Goal: Information Seeking & Learning: Learn about a topic

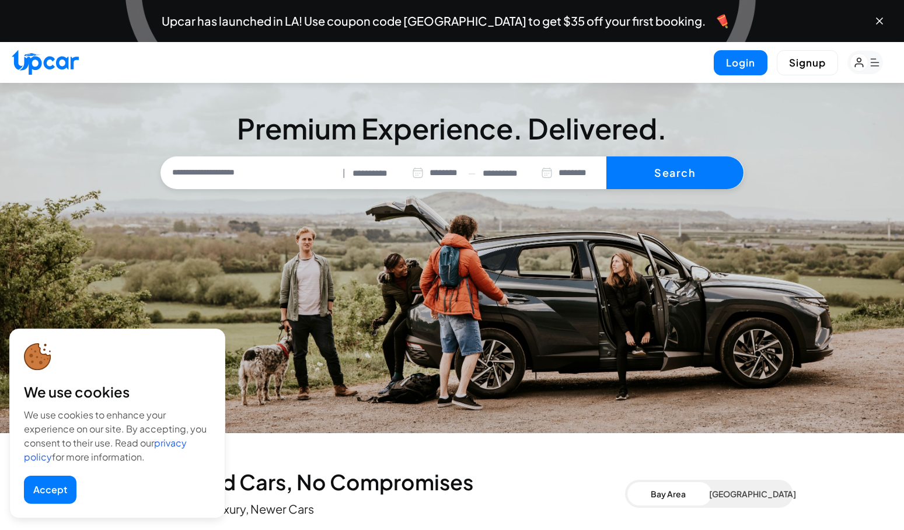
select select "********"
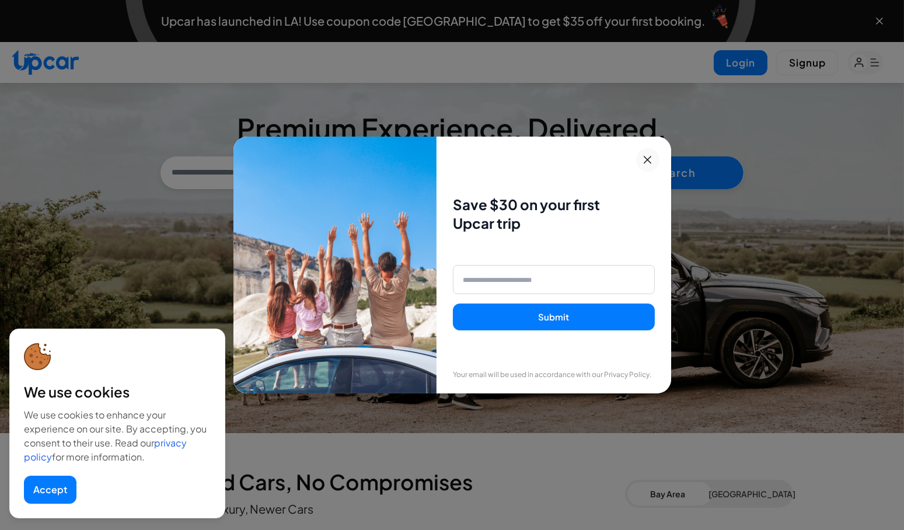
click at [48, 492] on button "Accept" at bounding box center [50, 489] width 53 height 28
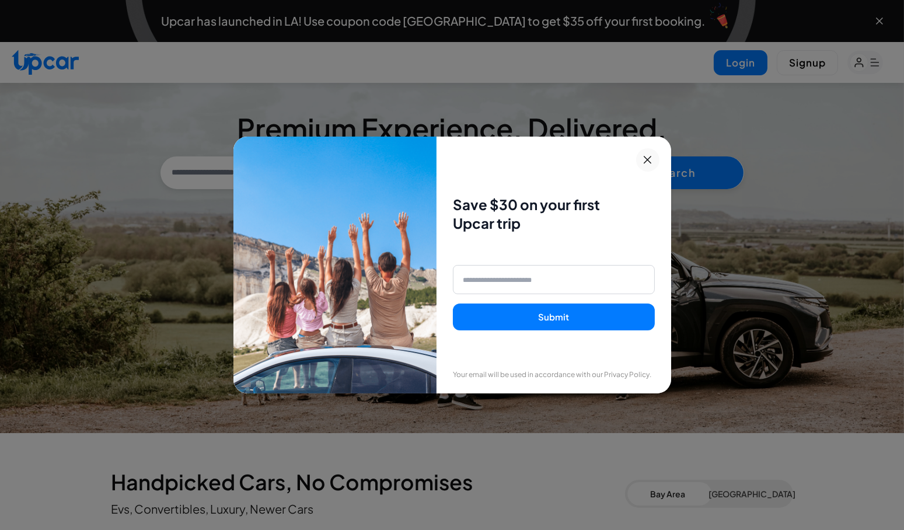
click at [655, 153] on icon at bounding box center [647, 160] width 15 height 14
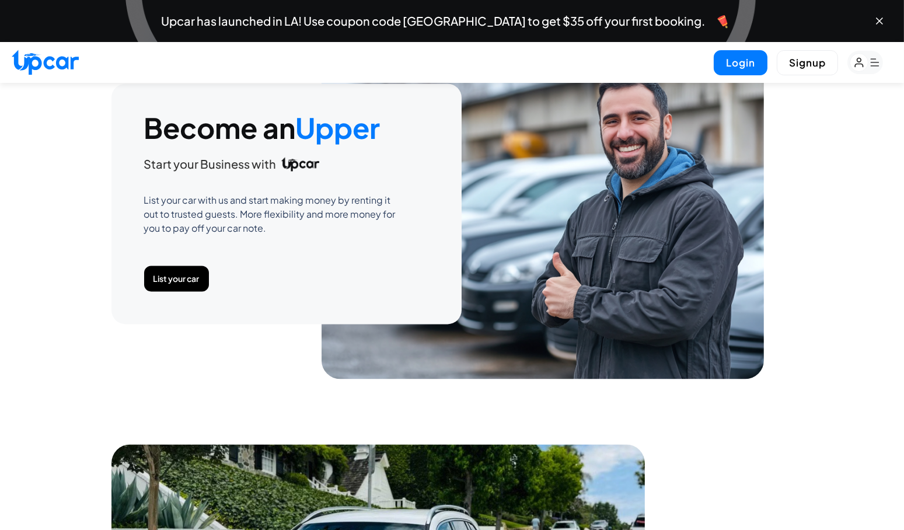
scroll to position [3422, 0]
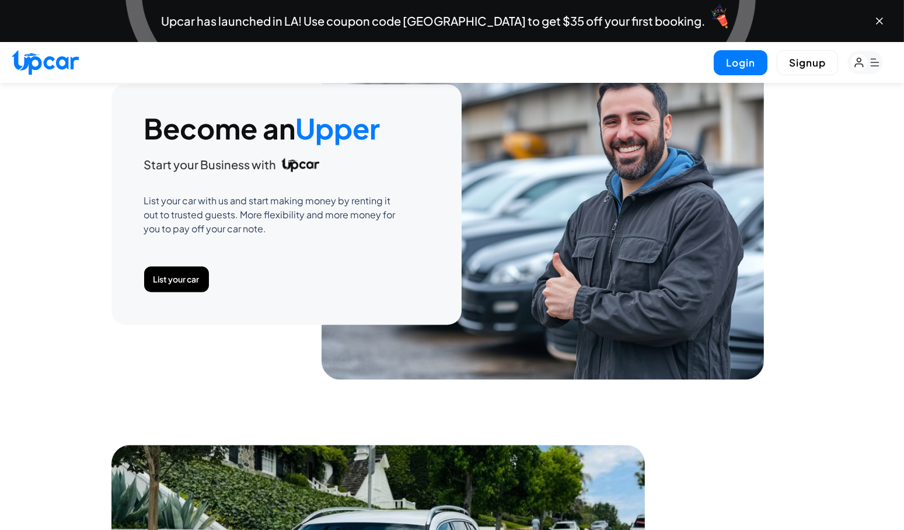
click at [176, 275] on button "List your car" at bounding box center [176, 279] width 65 height 26
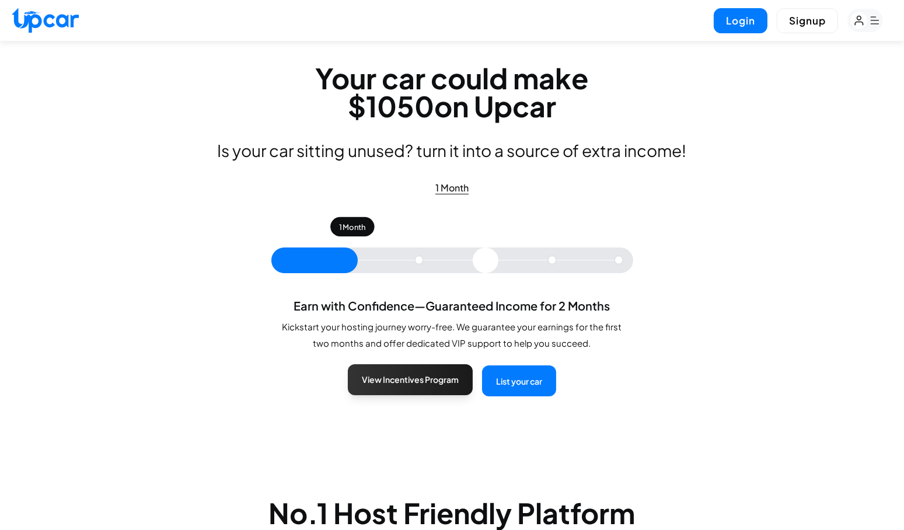
click at [423, 389] on button "View Incentives Program" at bounding box center [410, 379] width 125 height 31
select select "********"
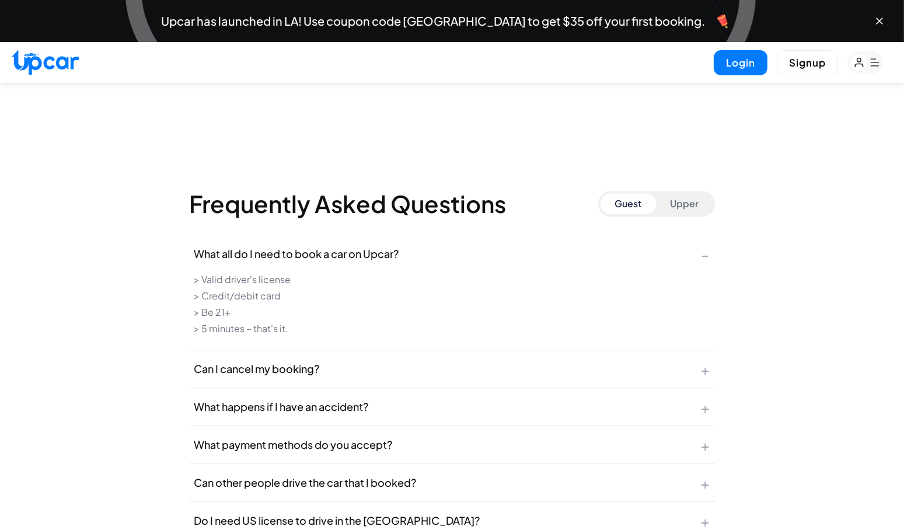
scroll to position [5075, 0]
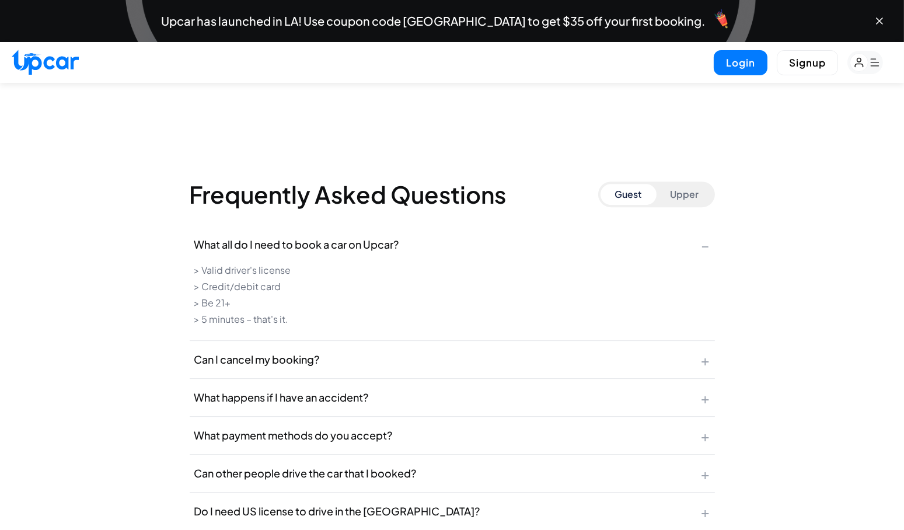
click at [708, 389] on span "+" at bounding box center [705, 397] width 9 height 19
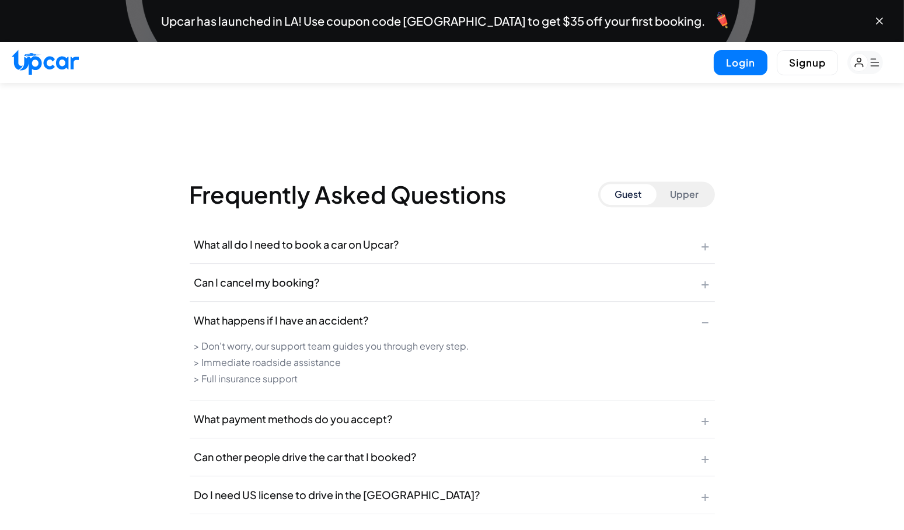
click at [712, 312] on button "What happens if I have an accident? −" at bounding box center [452, 320] width 525 height 37
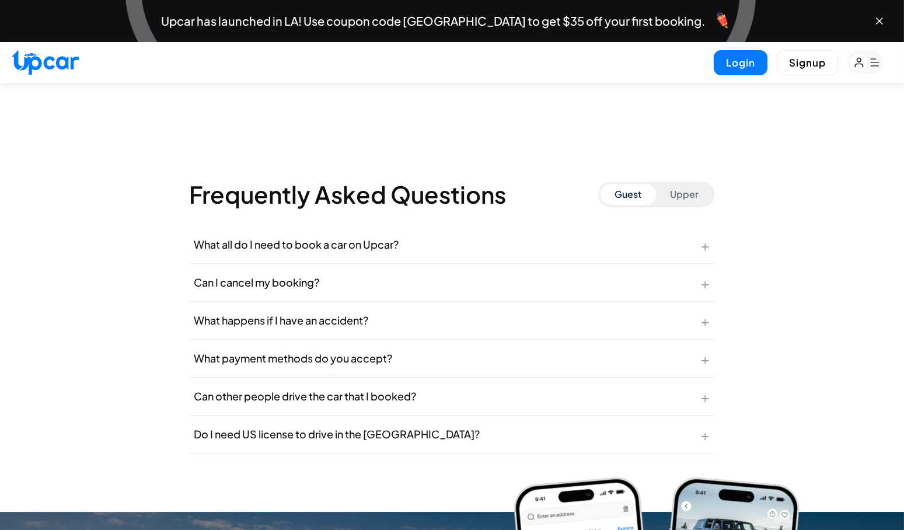
click at [707, 349] on span "+" at bounding box center [705, 358] width 9 height 19
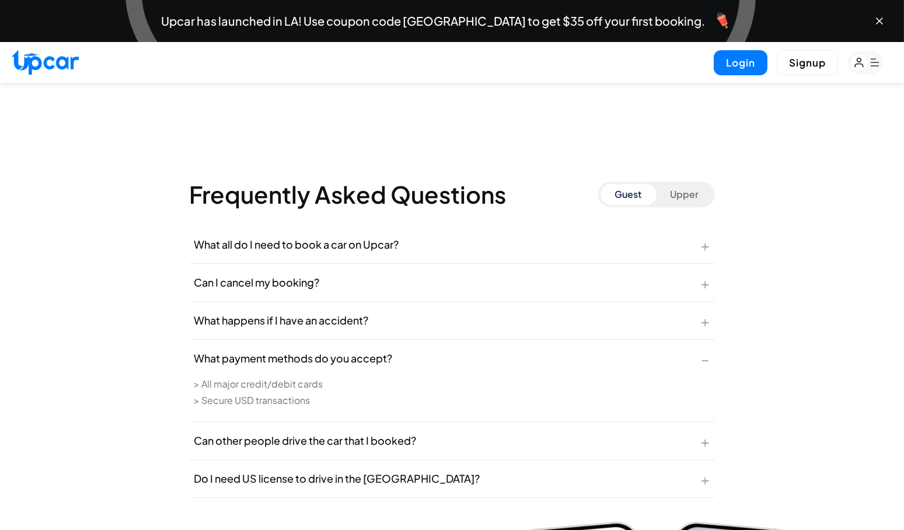
click at [711, 355] on button "What payment methods do you accept? −" at bounding box center [452, 358] width 525 height 37
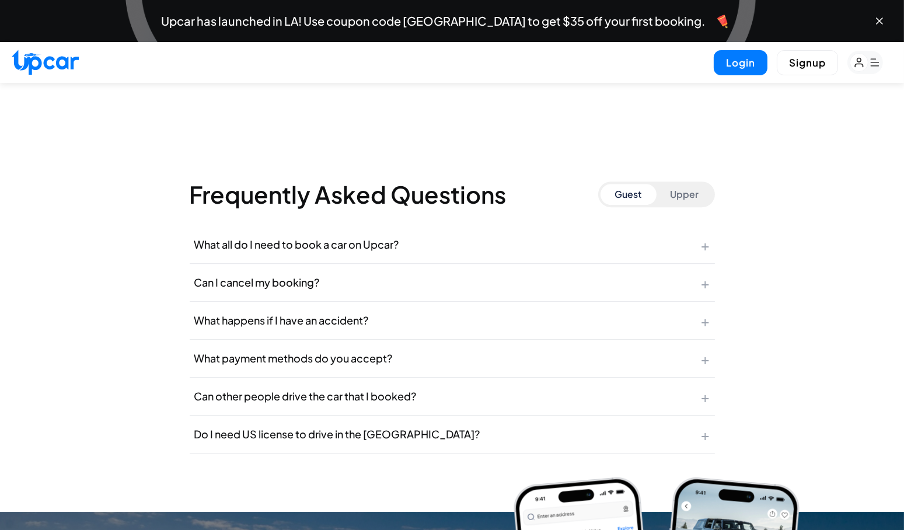
click at [712, 388] on button "Can other people drive the car that I booked? +" at bounding box center [452, 395] width 525 height 37
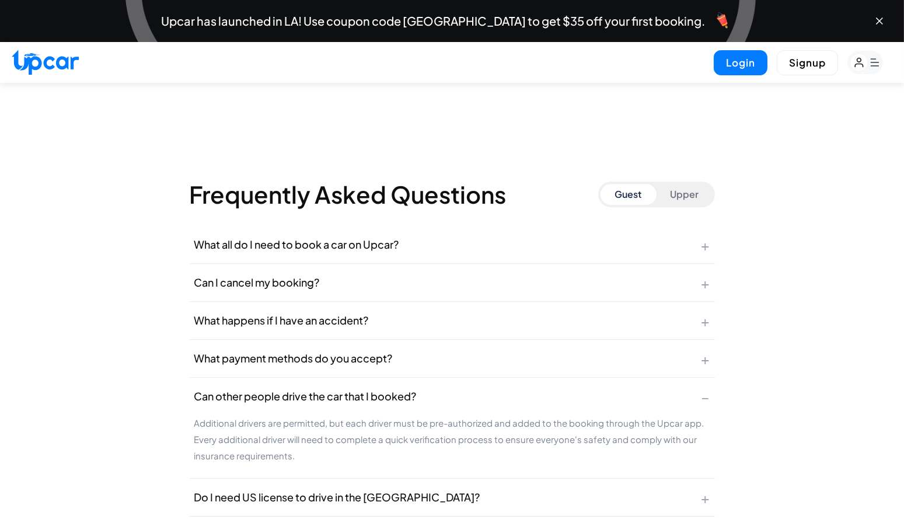
click at [708, 387] on span "−" at bounding box center [705, 396] width 9 height 19
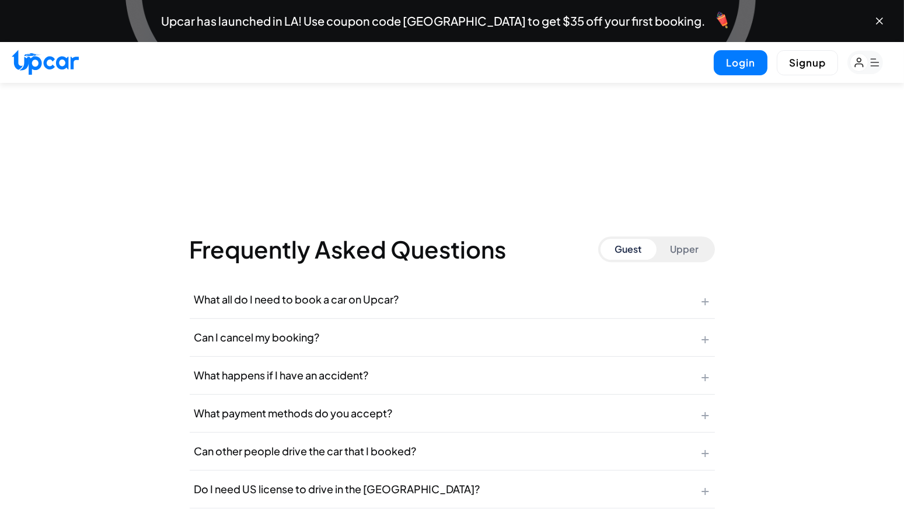
scroll to position [5019, 0]
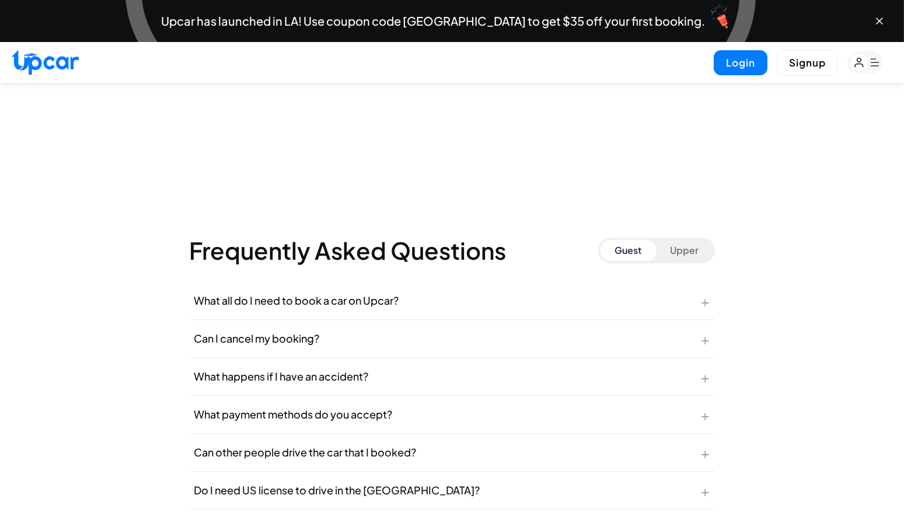
click at [714, 323] on button "Can I cancel my booking? +" at bounding box center [452, 338] width 525 height 37
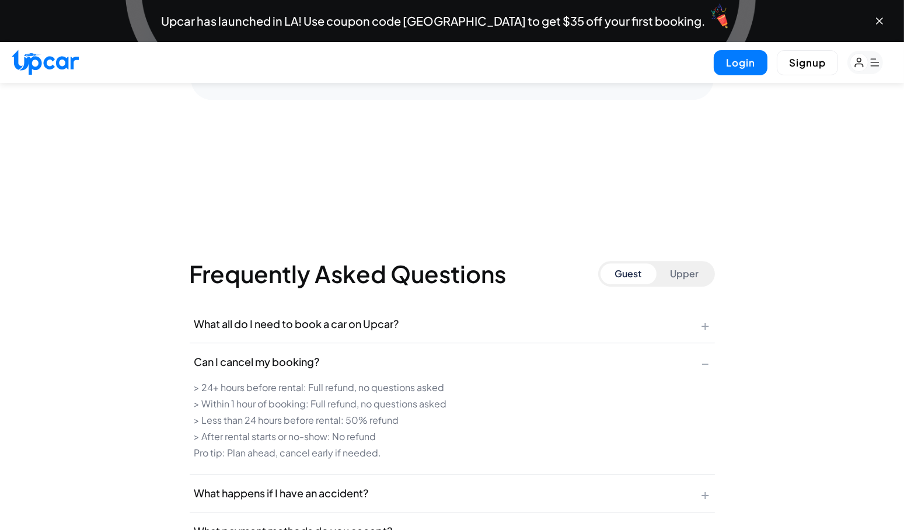
scroll to position [4991, 0]
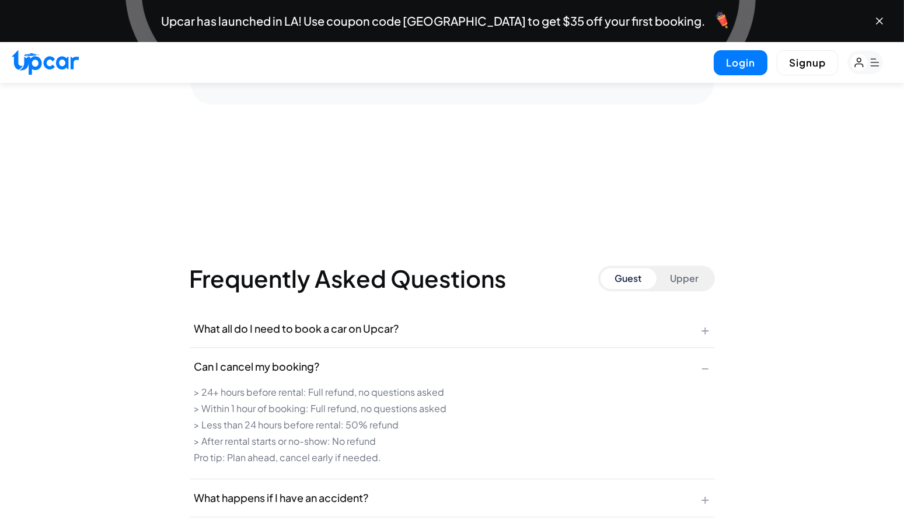
click at [712, 358] on button "Can I cancel my booking? −" at bounding box center [452, 366] width 525 height 37
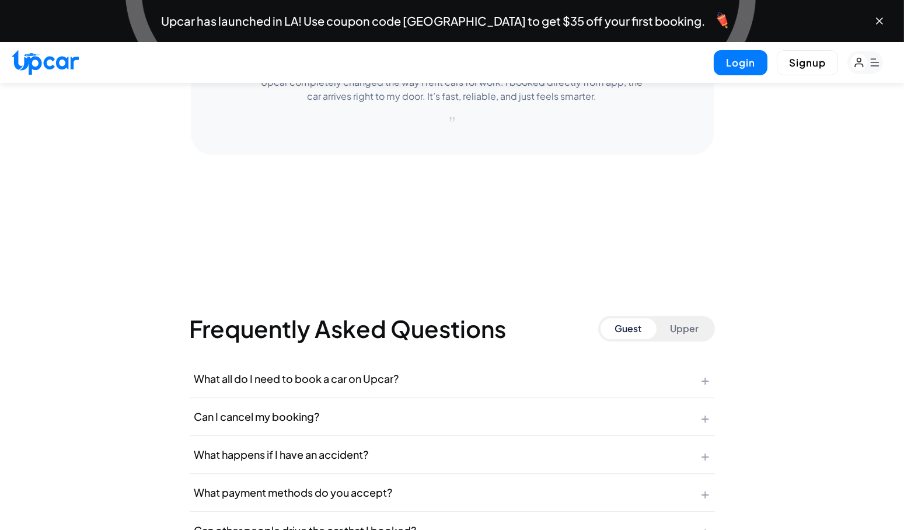
scroll to position [4942, 0]
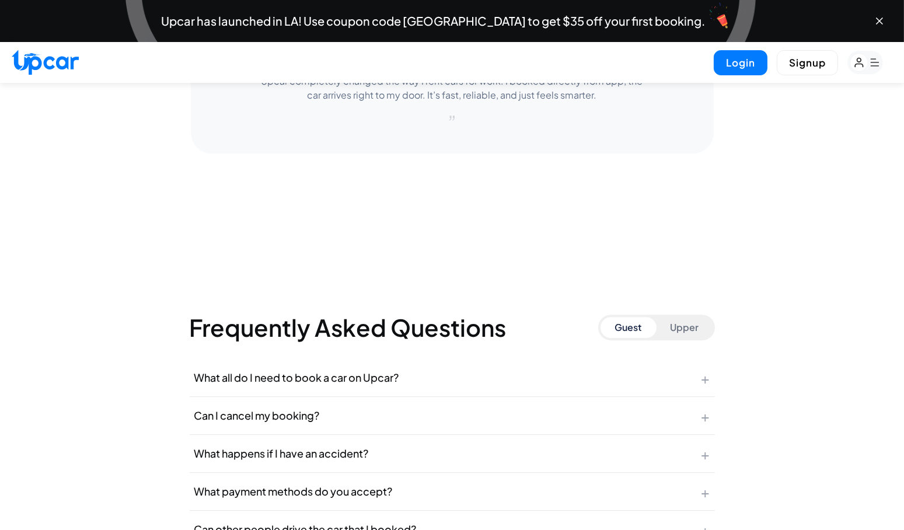
click at [704, 317] on button "Upper" at bounding box center [684, 327] width 56 height 21
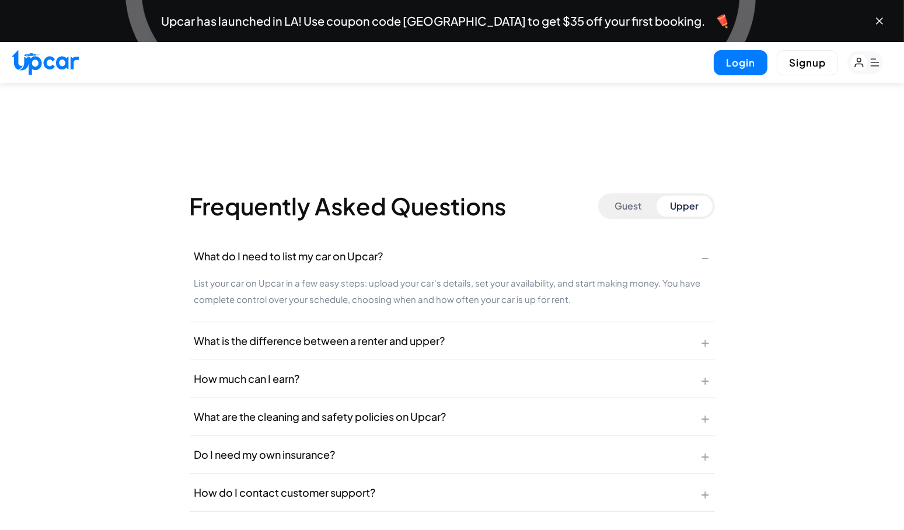
scroll to position [5063, 0]
click at [713, 365] on button "How much can I earn? +" at bounding box center [452, 379] width 525 height 37
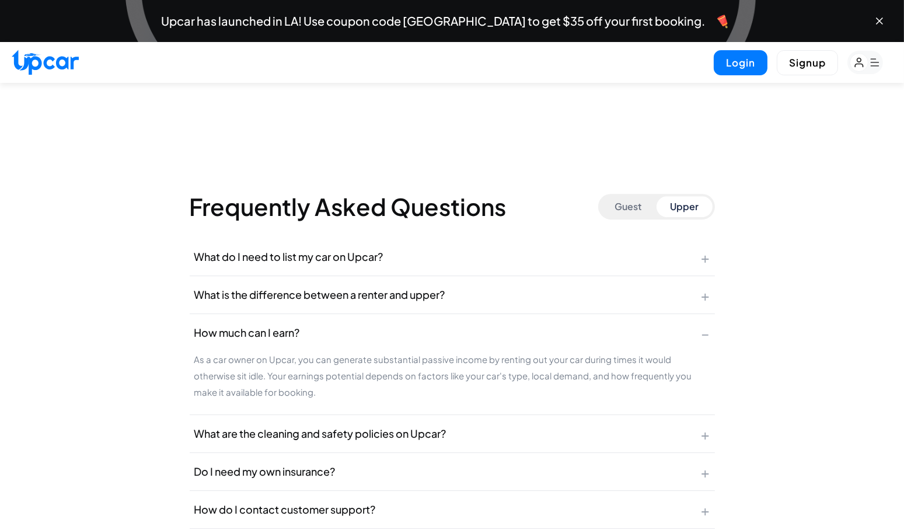
click at [711, 327] on button "How much can I earn? −" at bounding box center [452, 332] width 525 height 37
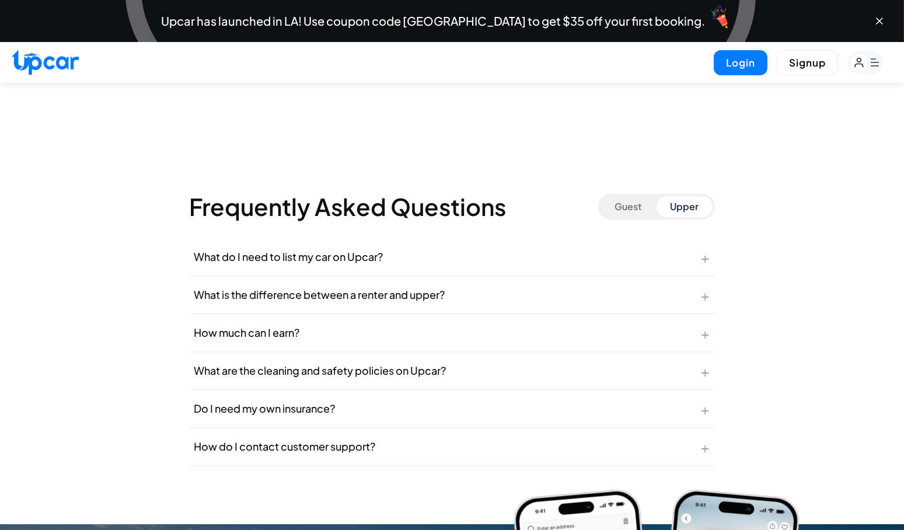
click at [711, 357] on button "What are the cleaning and safety policies on Upcar? +" at bounding box center [452, 370] width 525 height 37
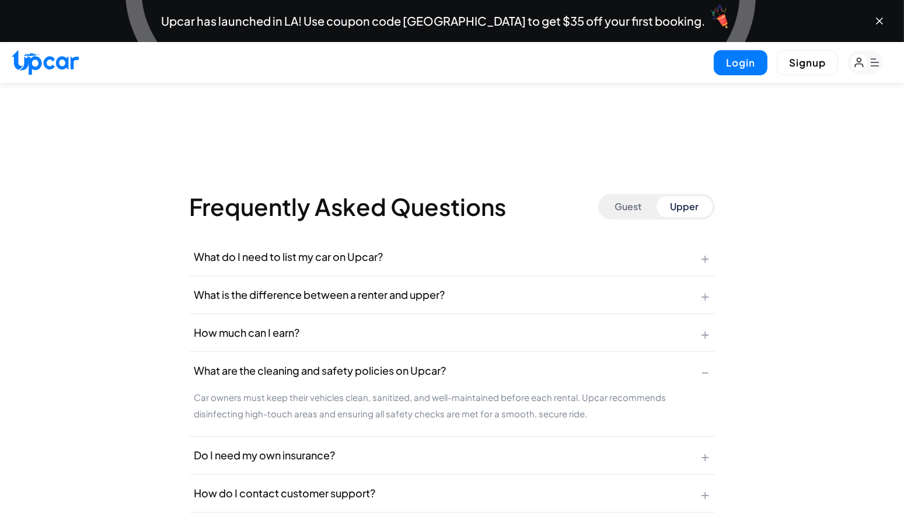
click at [710, 360] on button "What are the cleaning and safety policies on Upcar? −" at bounding box center [452, 370] width 525 height 37
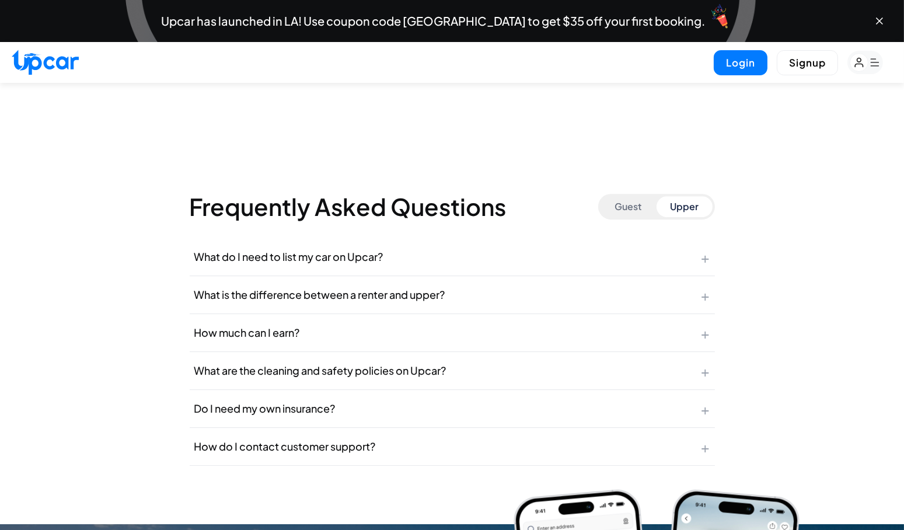
click at [712, 396] on button "Do I need my own insurance? +" at bounding box center [452, 408] width 525 height 37
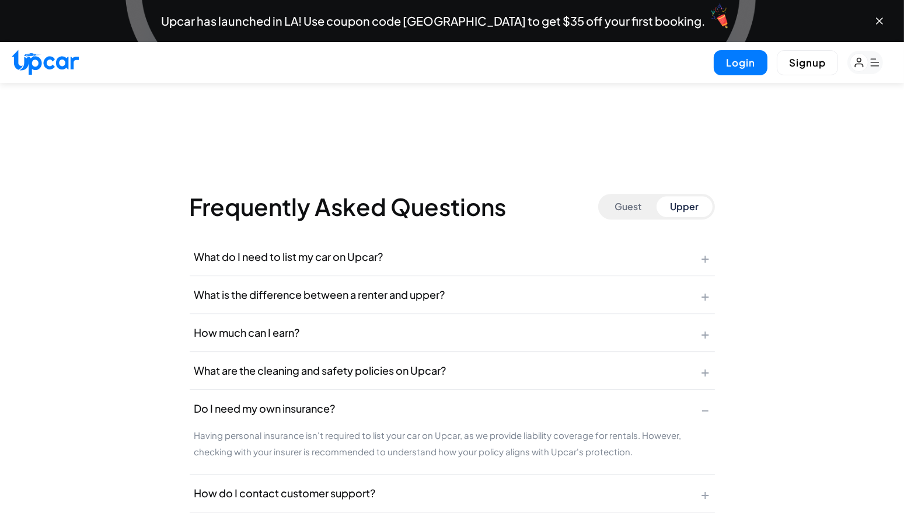
click at [705, 401] on button "Do I need my own insurance? −" at bounding box center [452, 408] width 525 height 37
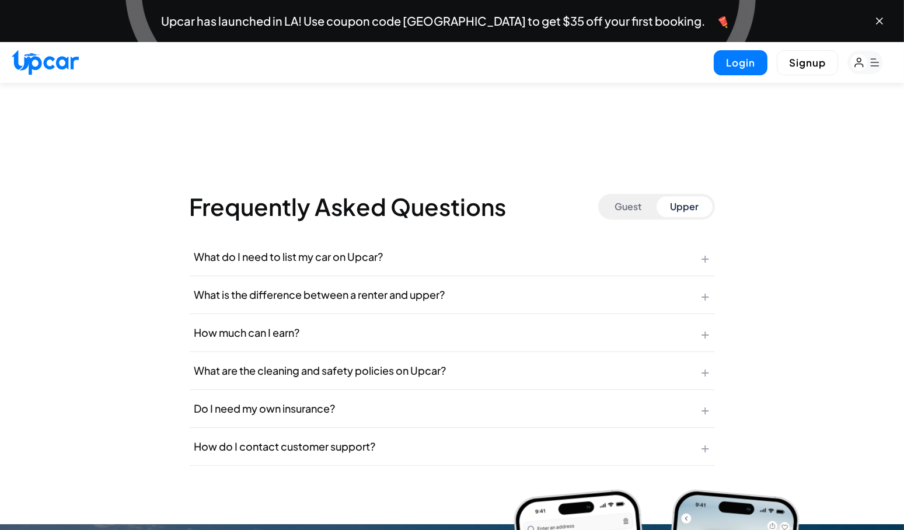
click at [702, 440] on button "How do I contact customer support? +" at bounding box center [452, 446] width 525 height 37
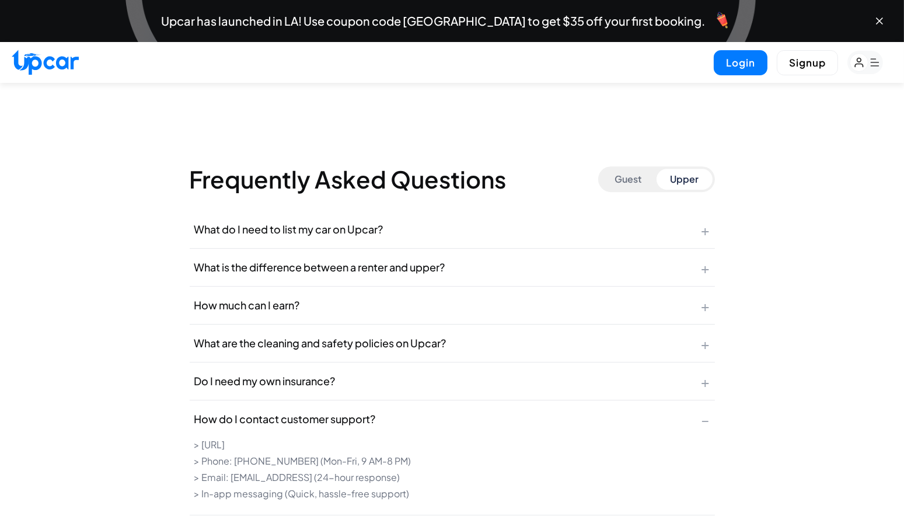
scroll to position [5092, 0]
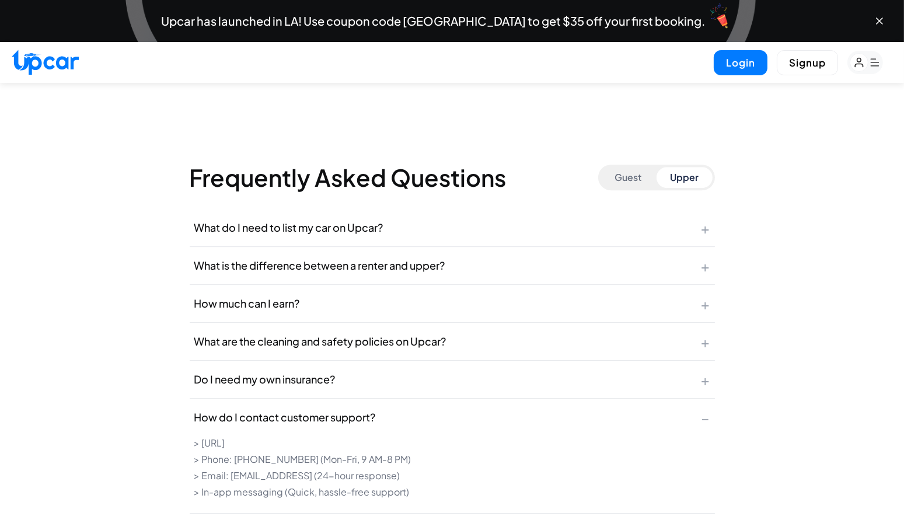
click at [706, 408] on span "−" at bounding box center [705, 417] width 9 height 19
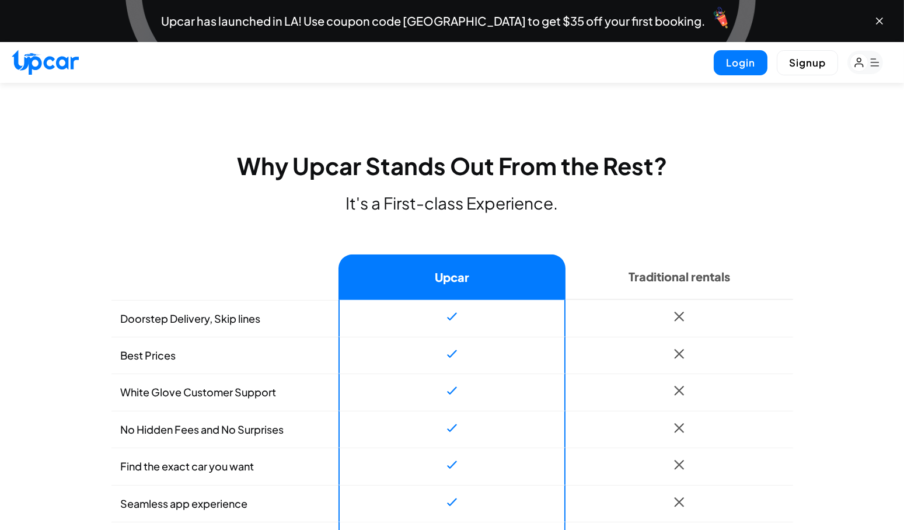
scroll to position [0, 0]
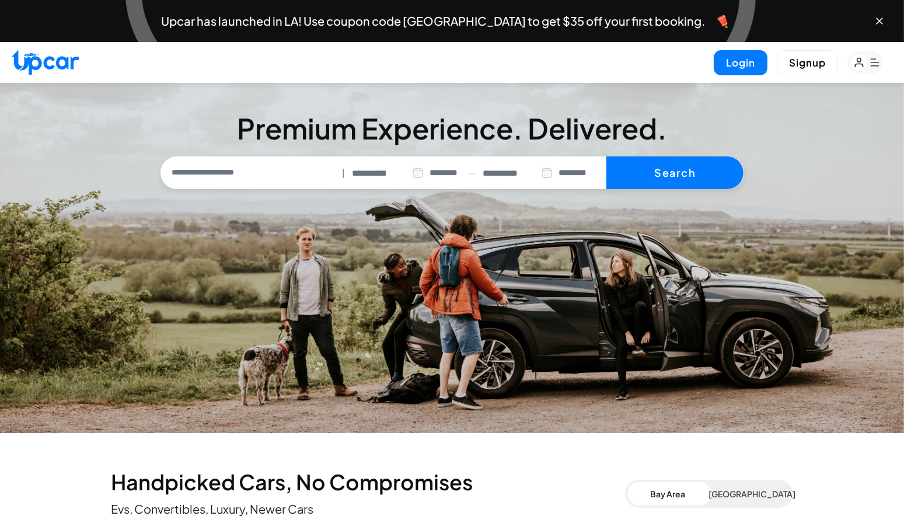
click at [732, 489] on button "[GEOGRAPHIC_DATA]" at bounding box center [750, 493] width 82 height 23
click at [868, 60] on rect "button" at bounding box center [865, 62] width 36 height 23
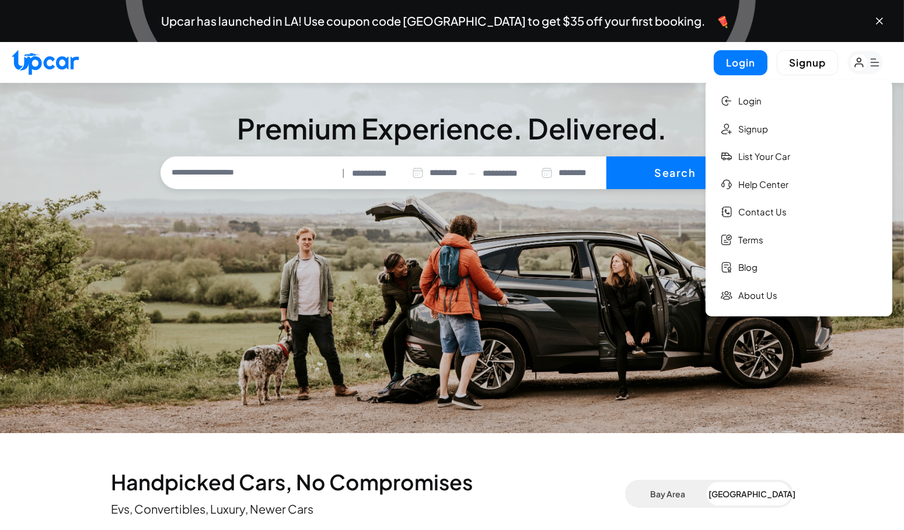
click at [674, 62] on div "Login Signup Login Signup List your car Help Center Contact Us Terms Blog About…" at bounding box center [452, 62] width 904 height 41
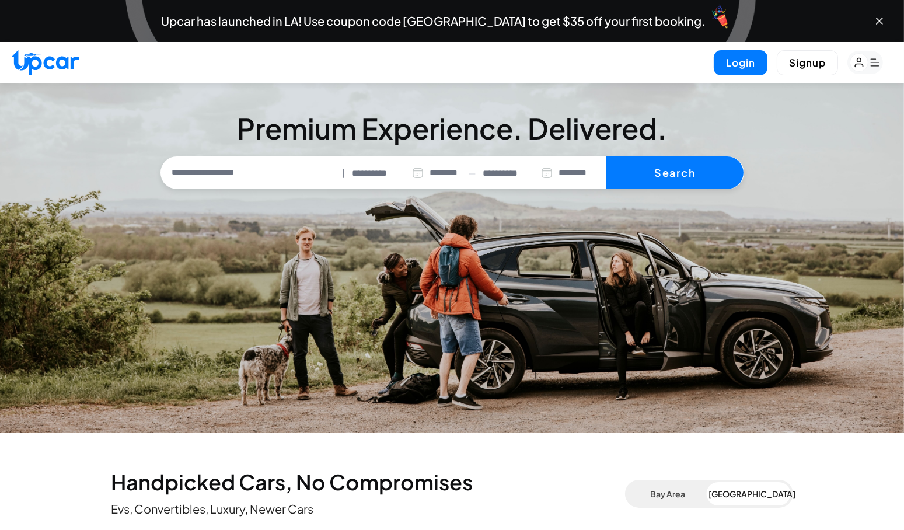
click at [60, 64] on img at bounding box center [45, 62] width 67 height 25
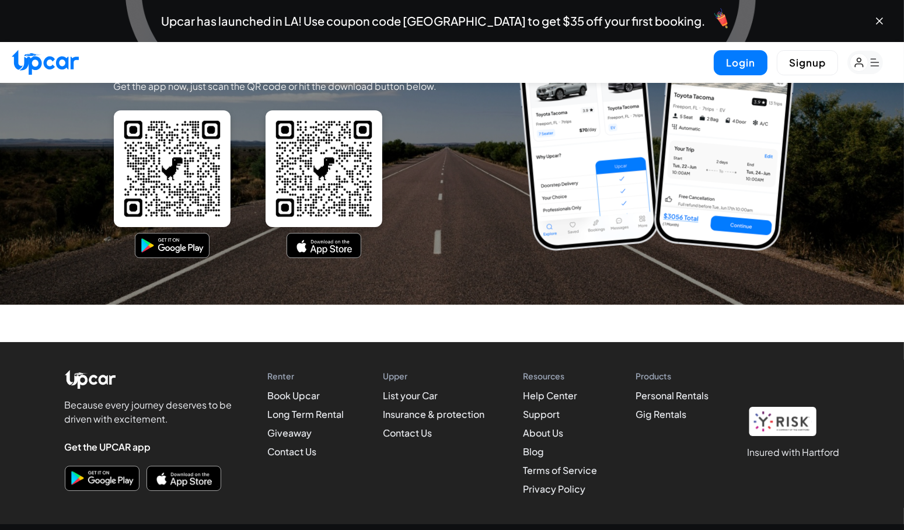
scroll to position [5575, 0]
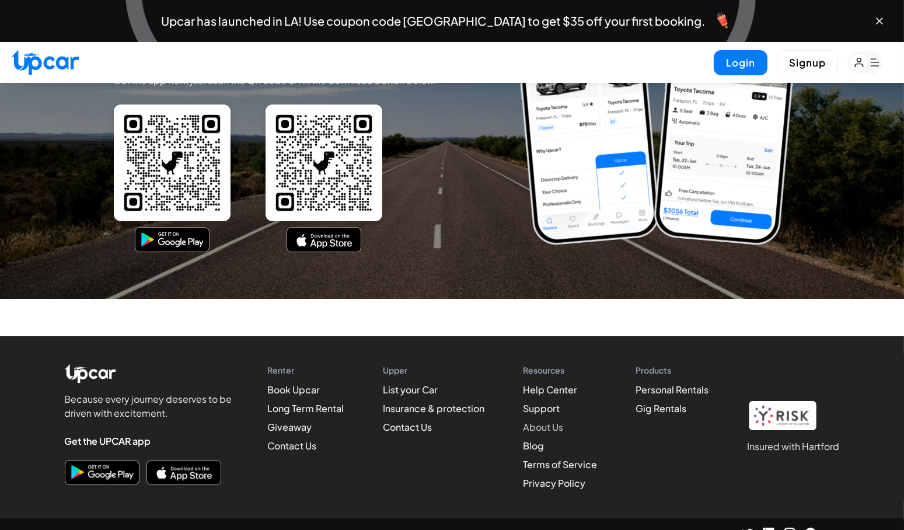
click at [555, 421] on link "About Us" at bounding box center [543, 427] width 40 height 12
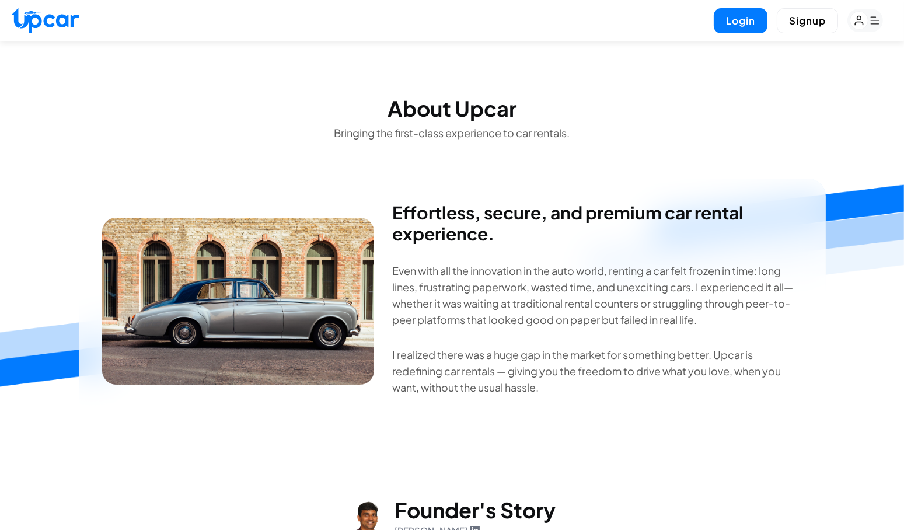
click at [59, 29] on img at bounding box center [45, 20] width 67 height 25
select select "********"
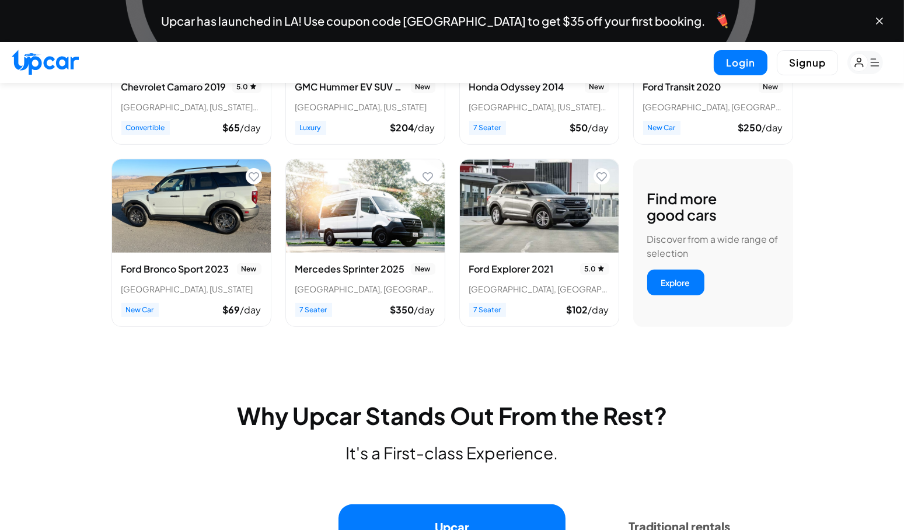
scroll to position [557, 0]
